Goal: Task Accomplishment & Management: Use online tool/utility

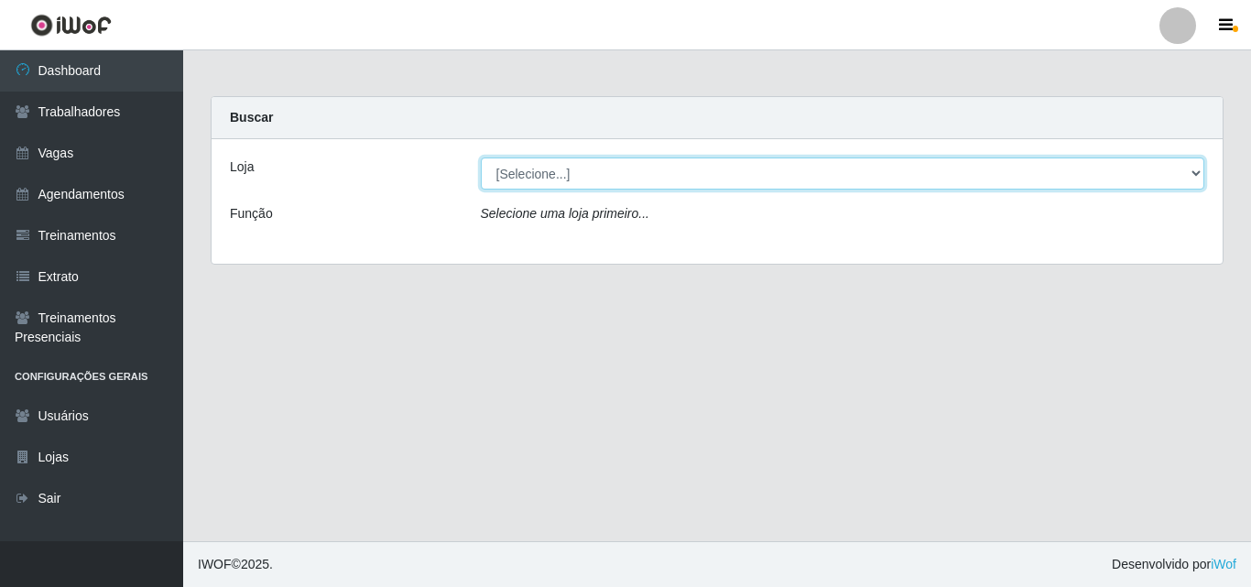
drag, startPoint x: 547, startPoint y: 179, endPoint x: 553, endPoint y: 189, distance: 11.2
click at [547, 179] on select "[Selecione...] Chinatown Sushimi - [GEOGRAPHIC_DATA]" at bounding box center [843, 173] width 724 height 32
select select "357"
click at [481, 157] on select "[Selecione...] Chinatown Sushimi - [GEOGRAPHIC_DATA]" at bounding box center [843, 173] width 724 height 32
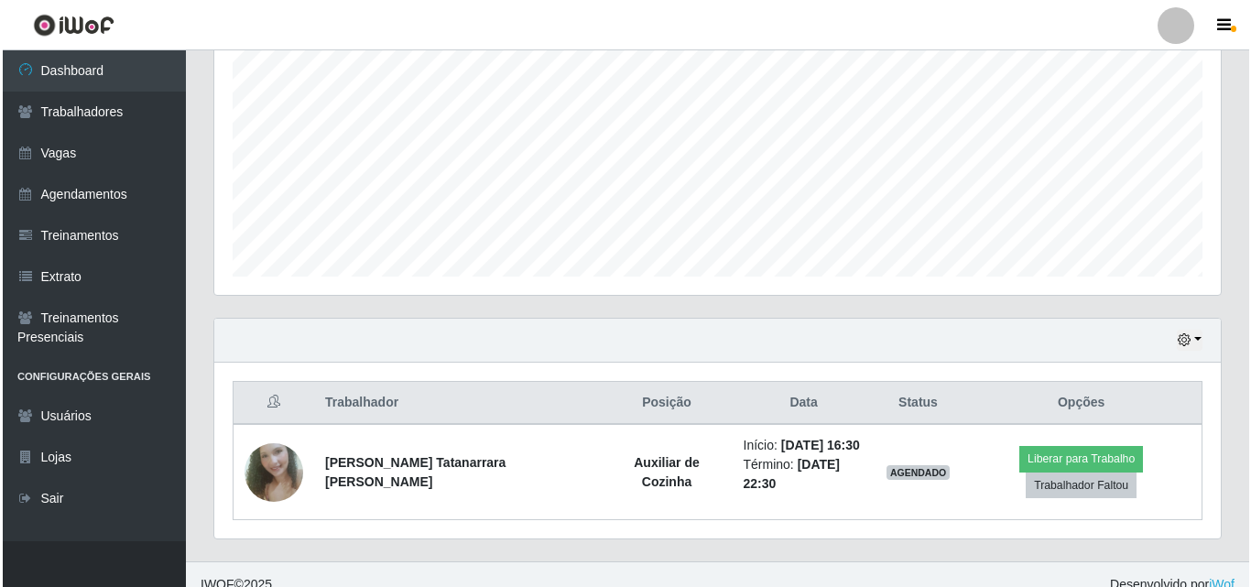
scroll to position [385, 0]
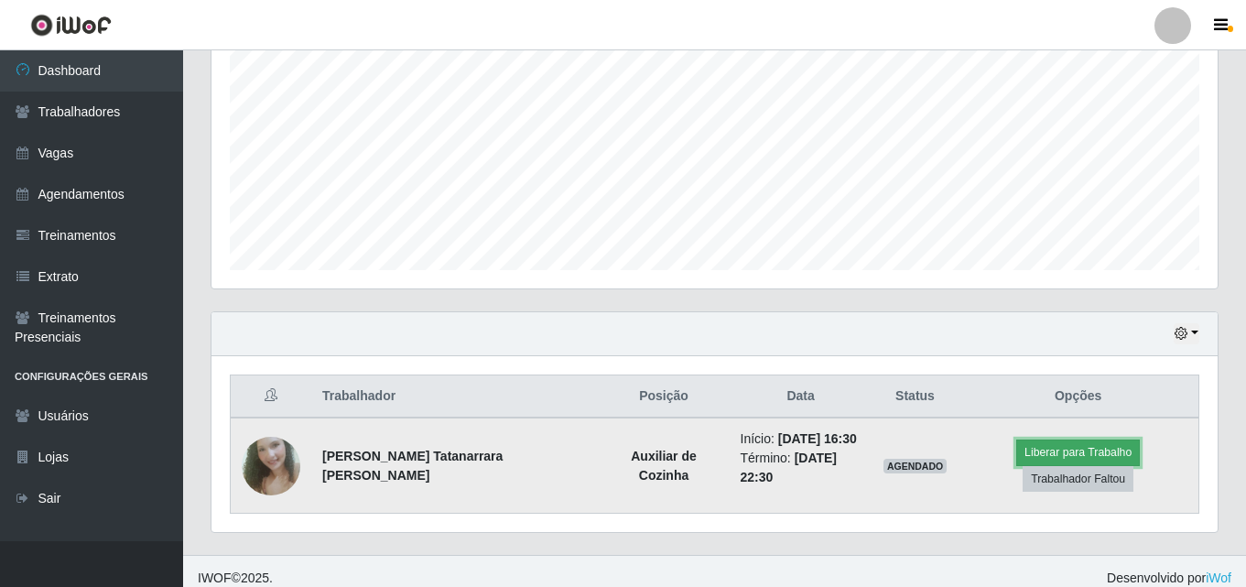
click at [1025, 464] on button "Liberar para Trabalho" at bounding box center [1078, 452] width 124 height 26
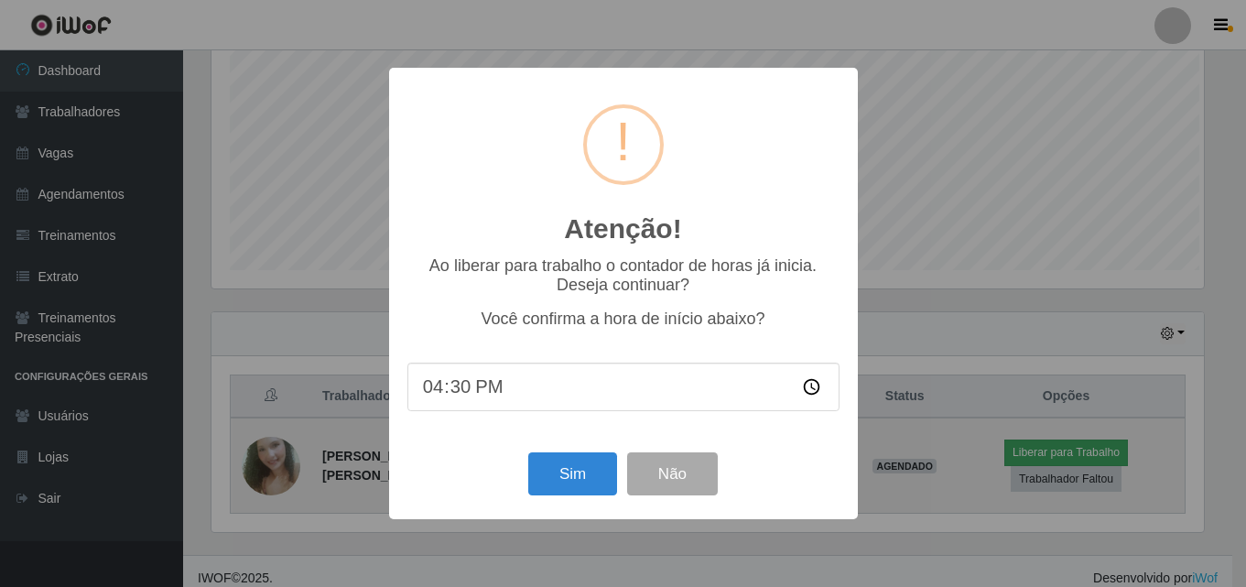
scroll to position [380, 997]
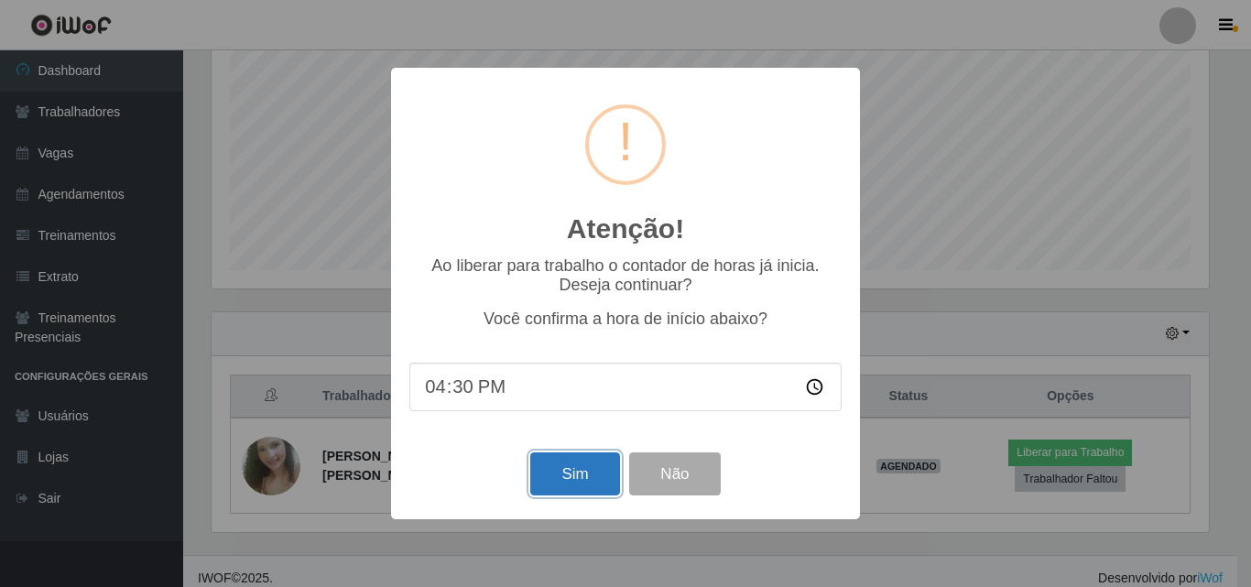
click at [577, 467] on button "Sim" at bounding box center [574, 473] width 89 height 43
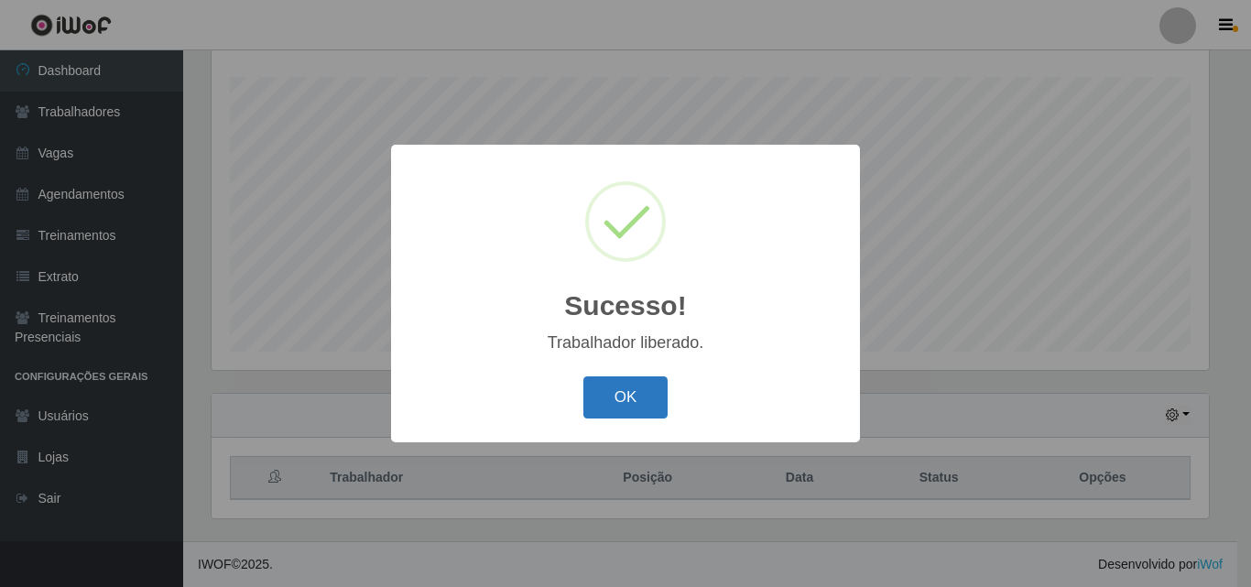
click at [651, 385] on button "OK" at bounding box center [625, 397] width 85 height 43
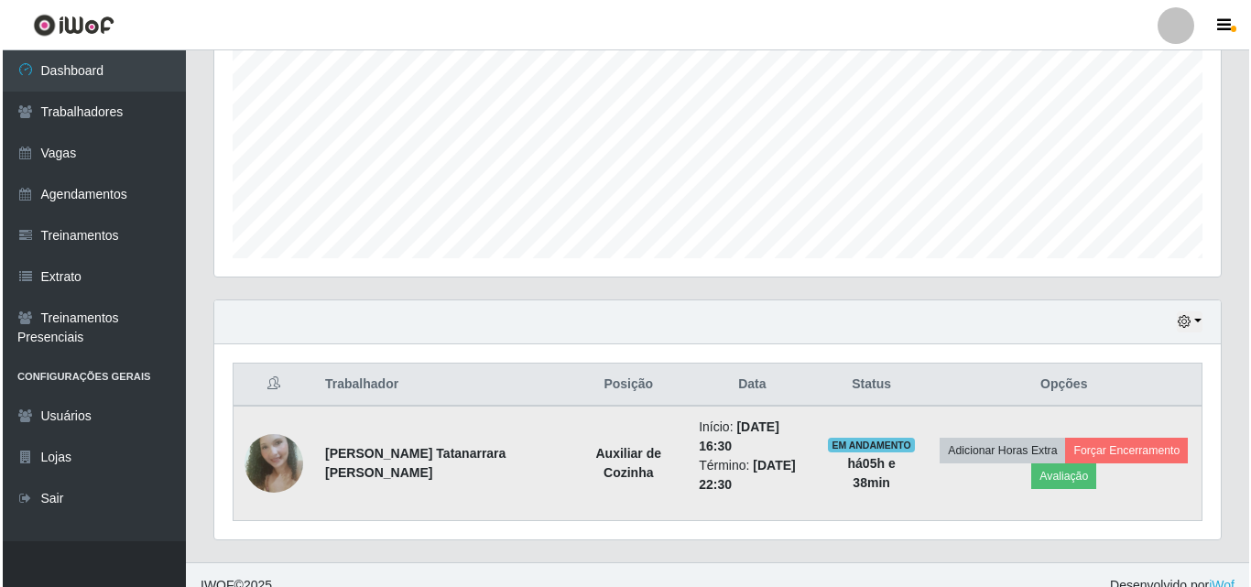
scroll to position [398, 0]
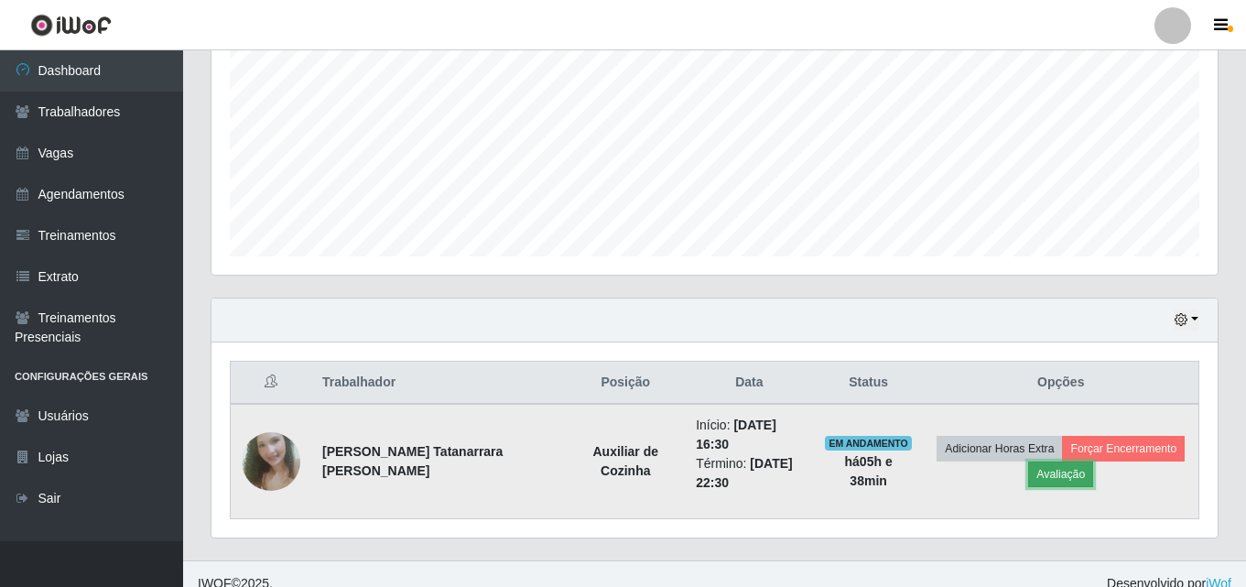
click at [1064, 468] on button "Avaliação" at bounding box center [1060, 474] width 65 height 26
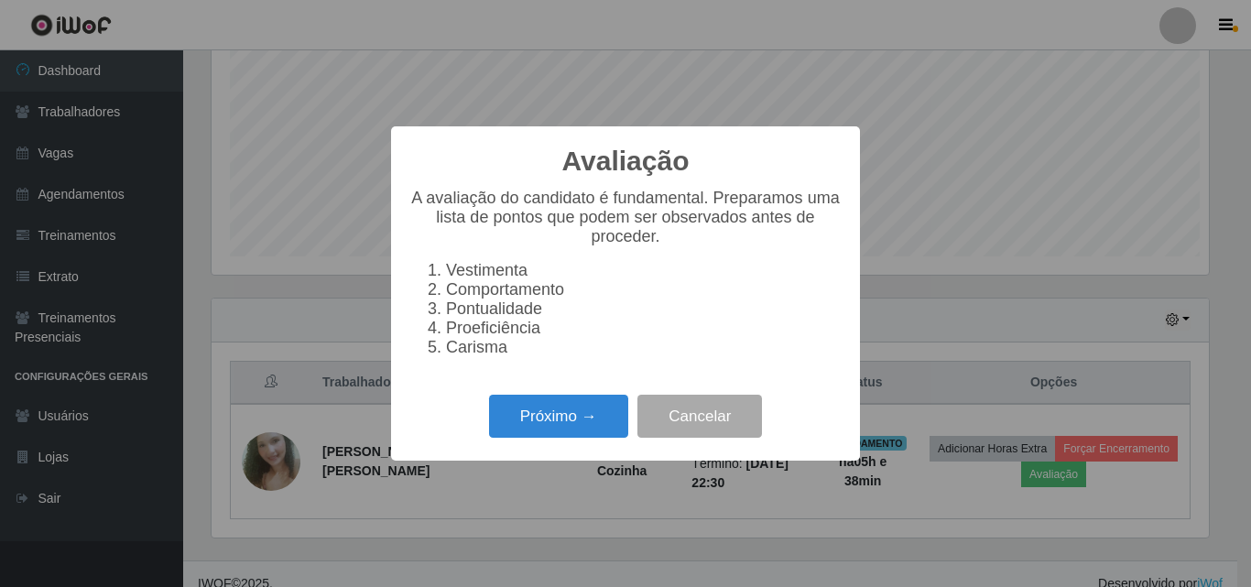
scroll to position [380, 997]
click at [589, 427] on button "Próximo →" at bounding box center [558, 416] width 139 height 43
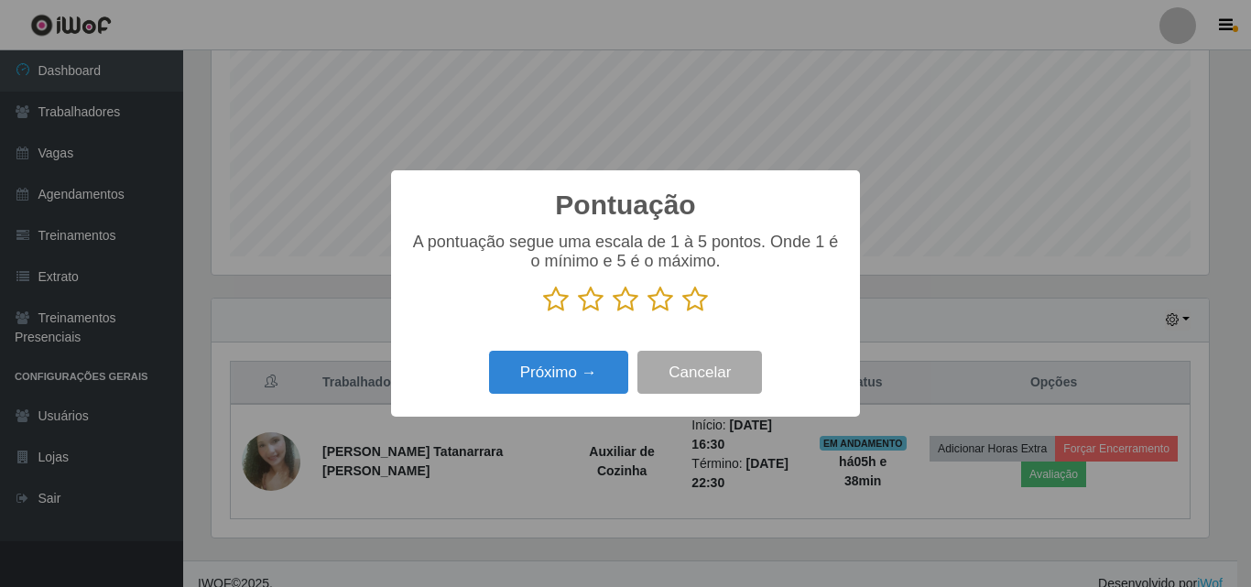
drag, startPoint x: 689, startPoint y: 312, endPoint x: 666, endPoint y: 329, distance: 29.0
click at [684, 316] on div "A pontuação segue uma escala de 1 à 5 pontos. Onde 1 é o mínimo e 5 é o máximo." at bounding box center [625, 280] width 432 height 95
click at [699, 300] on icon at bounding box center [695, 299] width 26 height 27
click at [682, 313] on input "radio" at bounding box center [682, 313] width 0 height 0
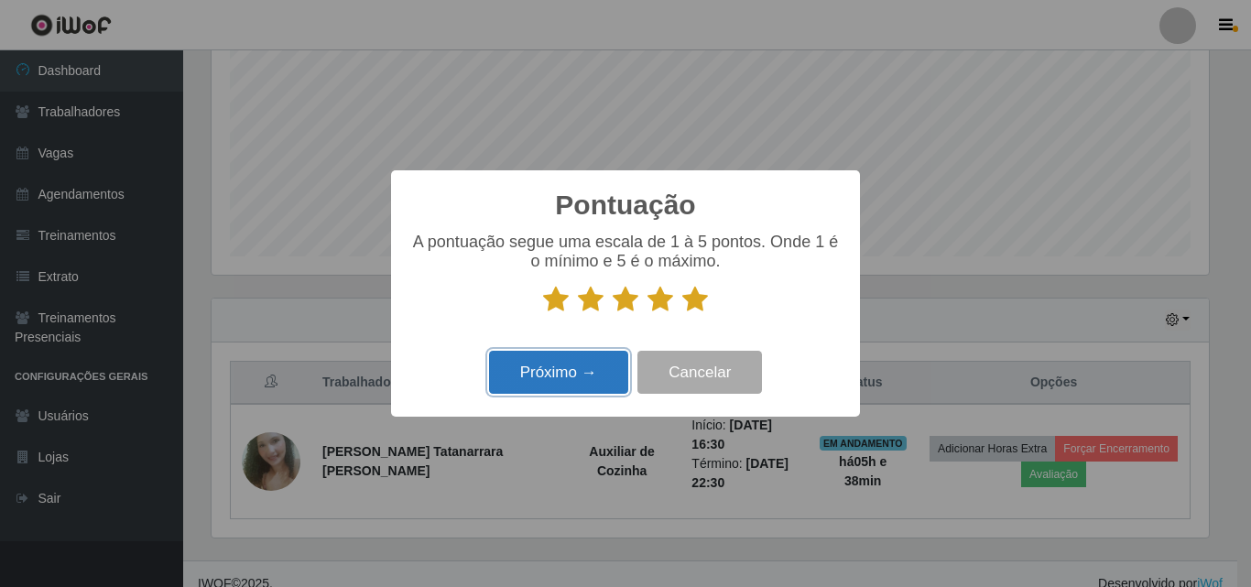
click at [599, 361] on button "Próximo →" at bounding box center [558, 372] width 139 height 43
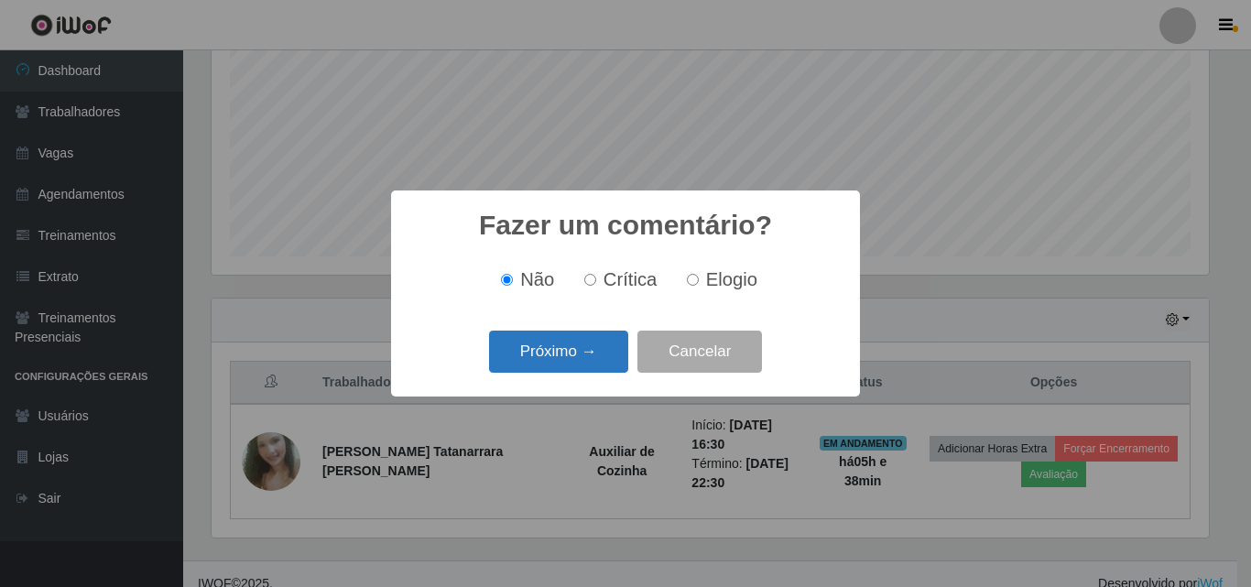
click at [565, 349] on button "Próximo →" at bounding box center [558, 352] width 139 height 43
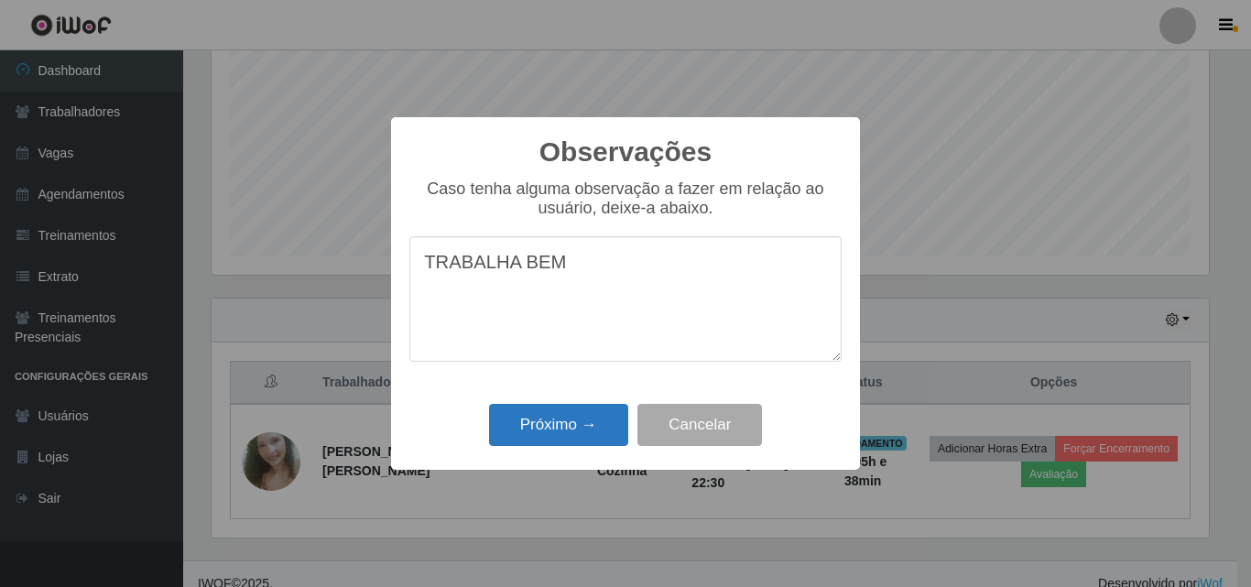
type textarea "TRABALHA BEM"
click at [578, 429] on button "Próximo →" at bounding box center [558, 425] width 139 height 43
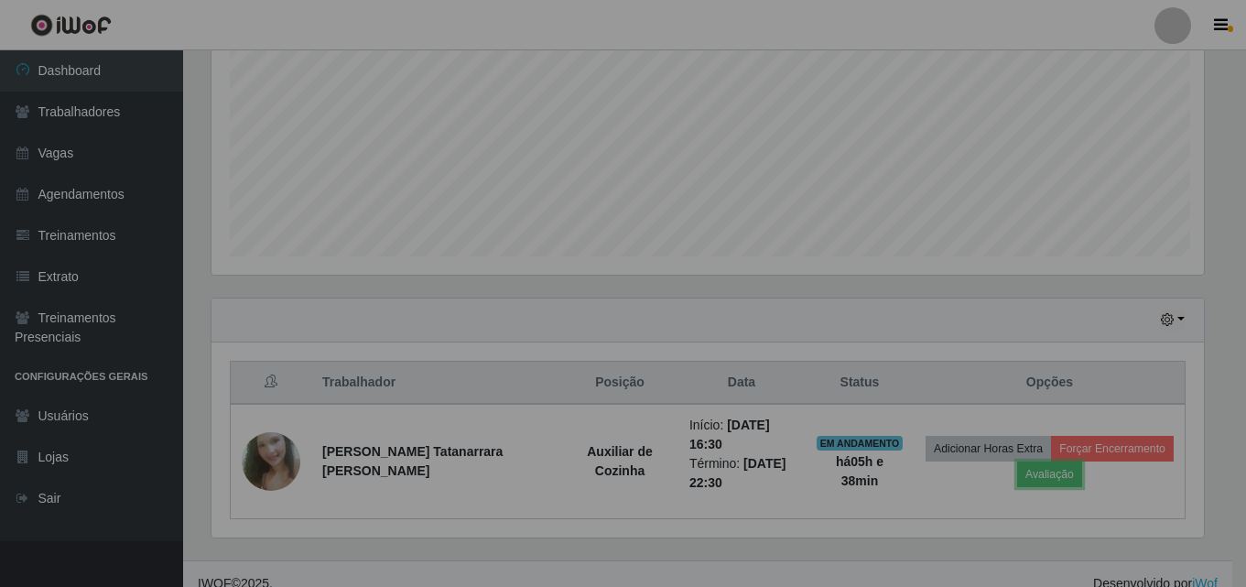
scroll to position [380, 1006]
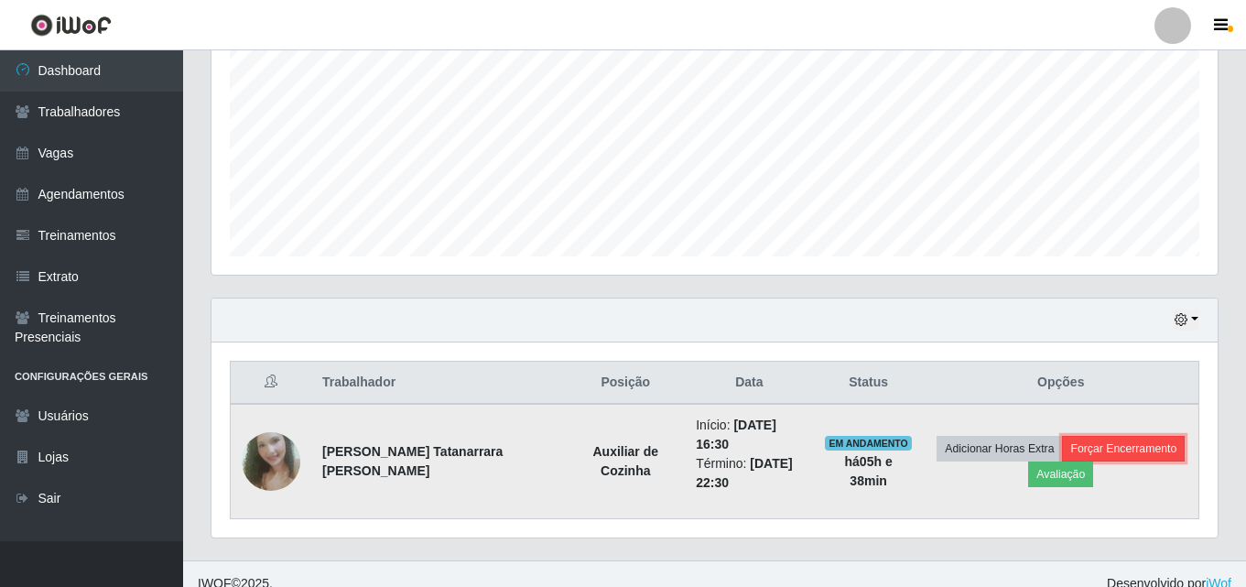
click at [1081, 444] on button "Forçar Encerramento" at bounding box center [1123, 449] width 123 height 26
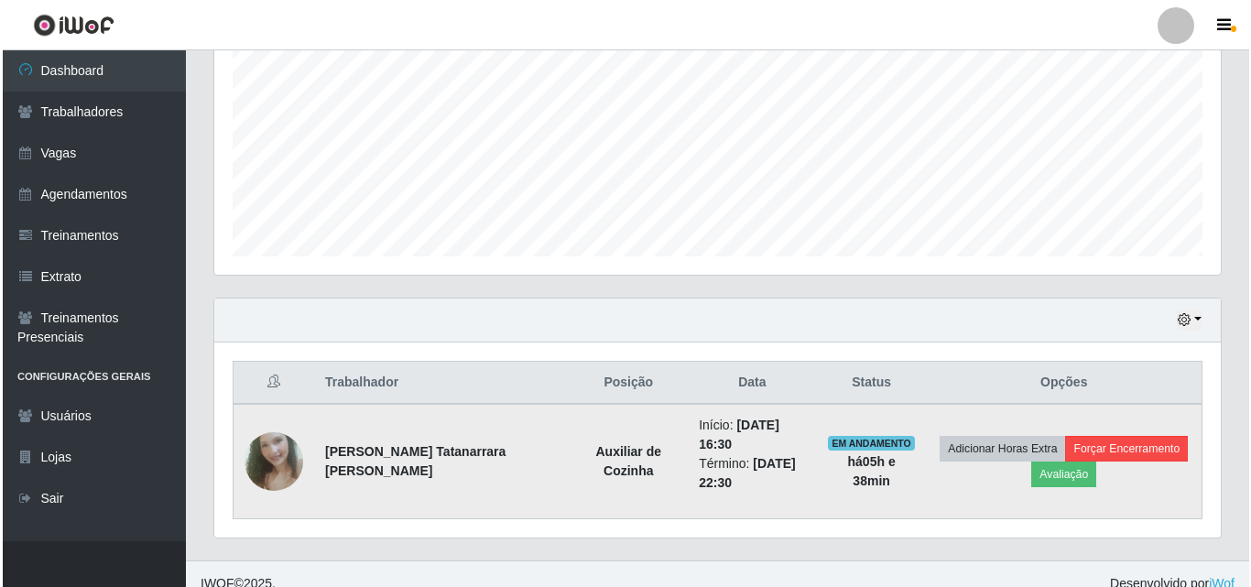
scroll to position [380, 997]
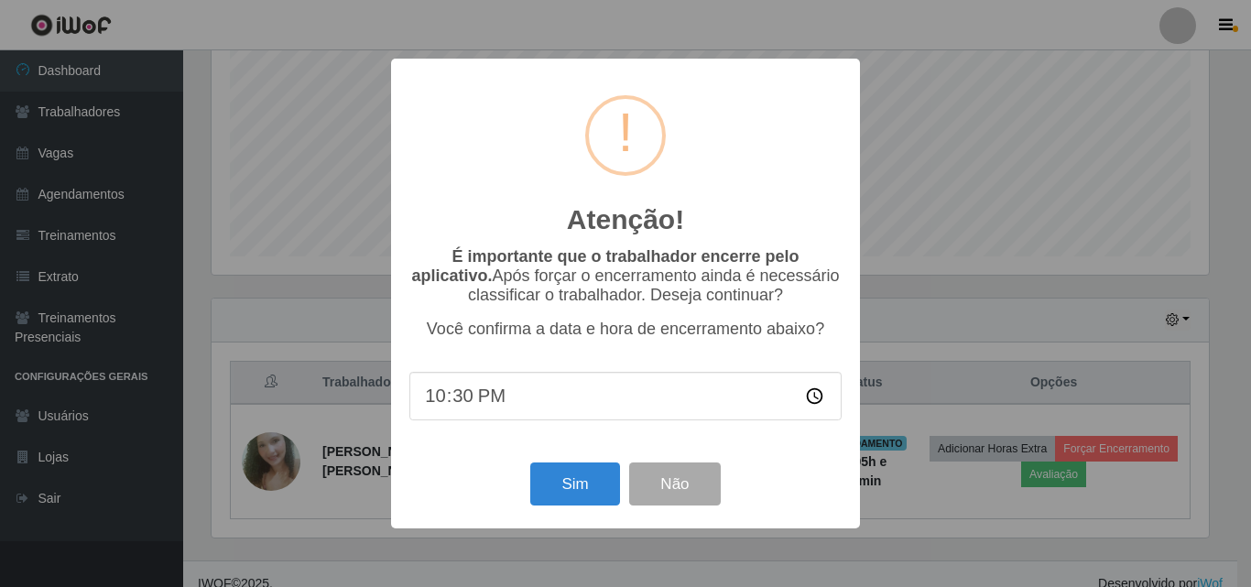
click at [519, 403] on input "22:30" at bounding box center [625, 396] width 432 height 49
click at [463, 400] on input "22:30" at bounding box center [625, 396] width 432 height 49
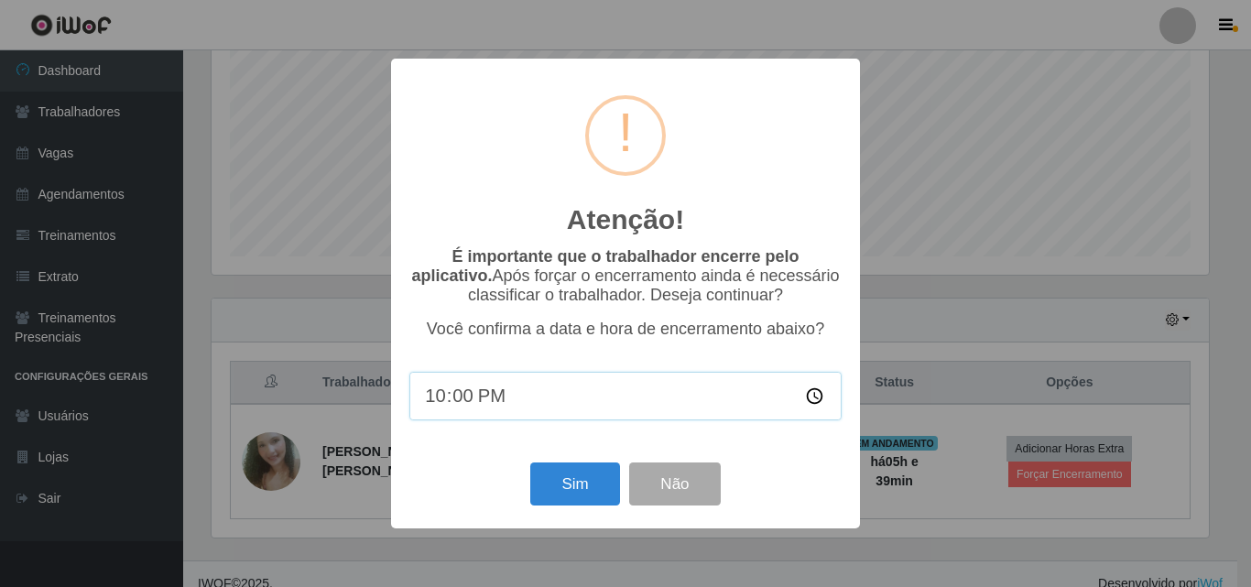
type input "22:05"
click at [574, 481] on button "Sim" at bounding box center [574, 483] width 89 height 43
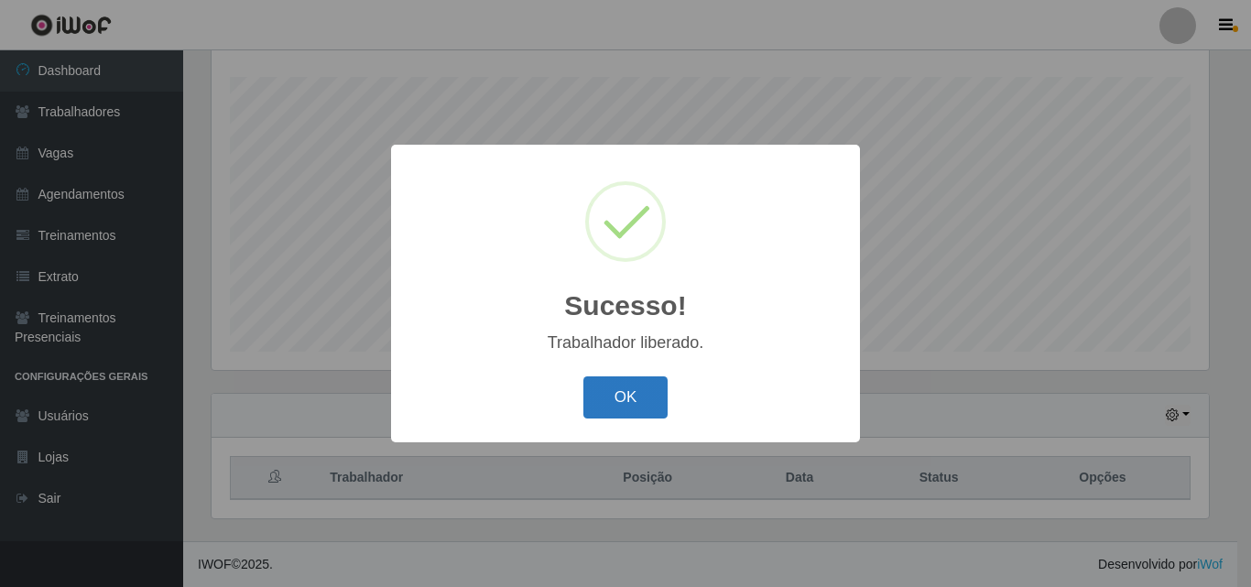
click at [645, 403] on button "OK" at bounding box center [625, 397] width 85 height 43
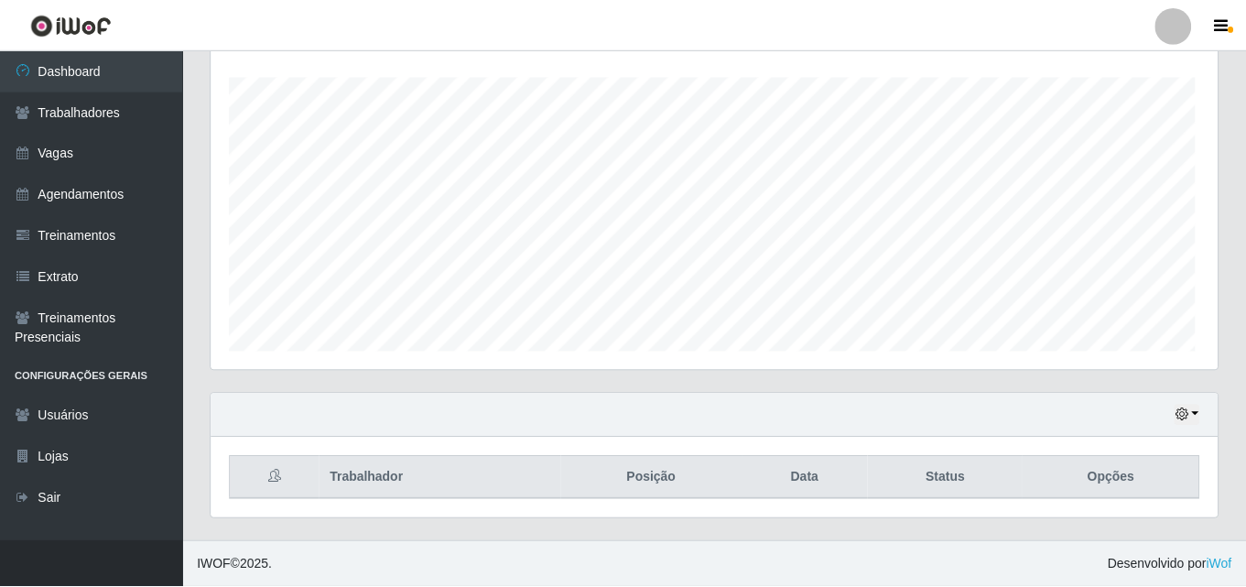
scroll to position [0, 0]
